Goal: Book appointment/travel/reservation

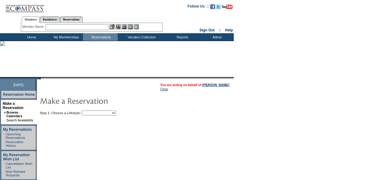
click at [106, 114] on select "Beach Leisure Metropolitan Mountain OIAL for Adventure OIAL for Couples OIAL fo…" at bounding box center [99, 112] width 34 height 5
select select "Metropolitan"
click at [92, 110] on select "Beach Leisure Metropolitan Mountain OIAL for Adventure OIAL for Couples OIAL fo…" at bounding box center [99, 112] width 34 height 5
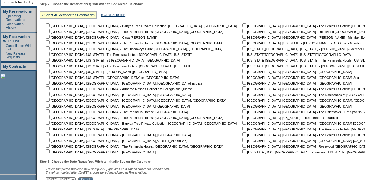
scroll to position [118, 0]
click at [50, 140] on input "checkbox" at bounding box center [48, 140] width 4 height 4
checkbox input "true"
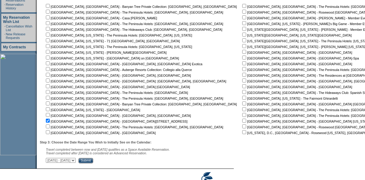
scroll to position [166, 0]
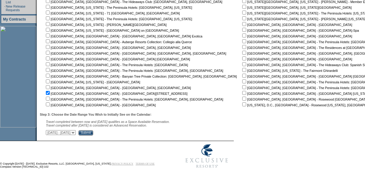
click at [93, 133] on input "Submit" at bounding box center [85, 132] width 15 height 5
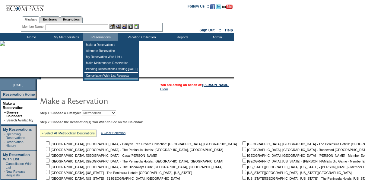
click at [87, 26] on input "text" at bounding box center [77, 27] width 63 height 6
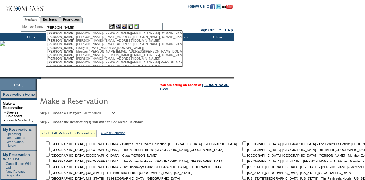
scroll to position [33, 0]
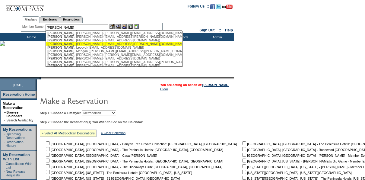
click at [82, 45] on div "[PERSON_NAME] ([EMAIL_ADDRESS][PERSON_NAME][DOMAIN_NAME])" at bounding box center [113, 44] width 133 height 4
type input "[PERSON_NAME] ([EMAIL_ADDRESS][PERSON_NAME][DOMAIN_NAME])"
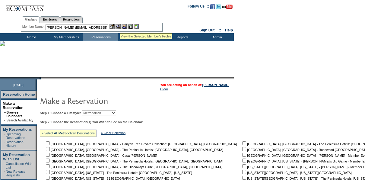
click at [120, 26] on img at bounding box center [118, 26] width 5 height 5
